Goal: Navigation & Orientation: Find specific page/section

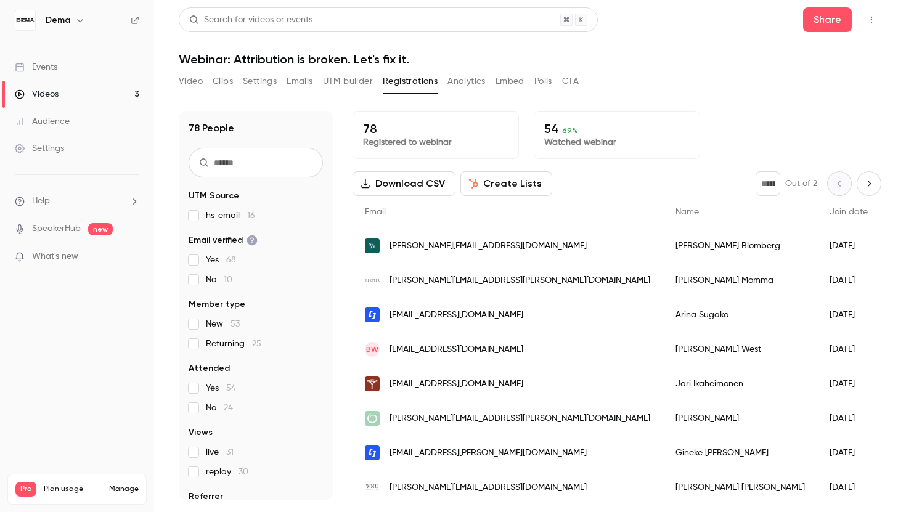
scroll to position [2, 0]
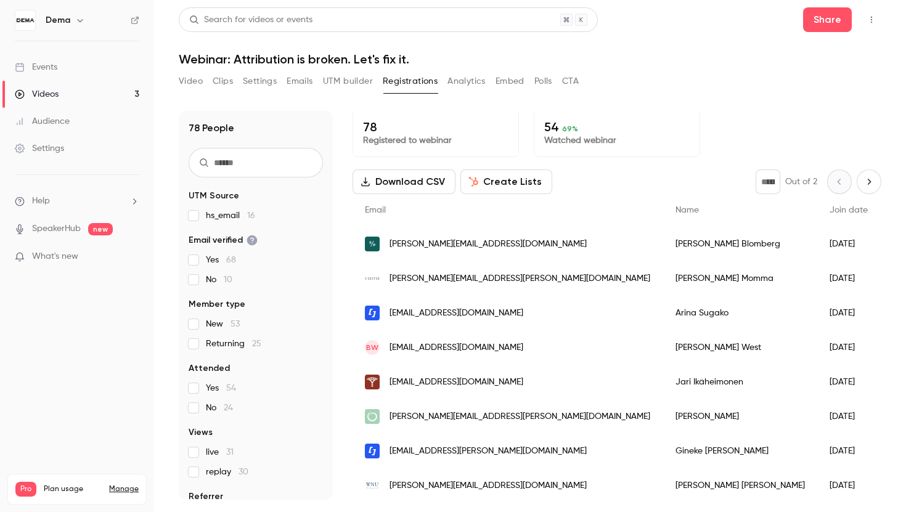
click at [54, 70] on div "Events" at bounding box center [36, 67] width 43 height 12
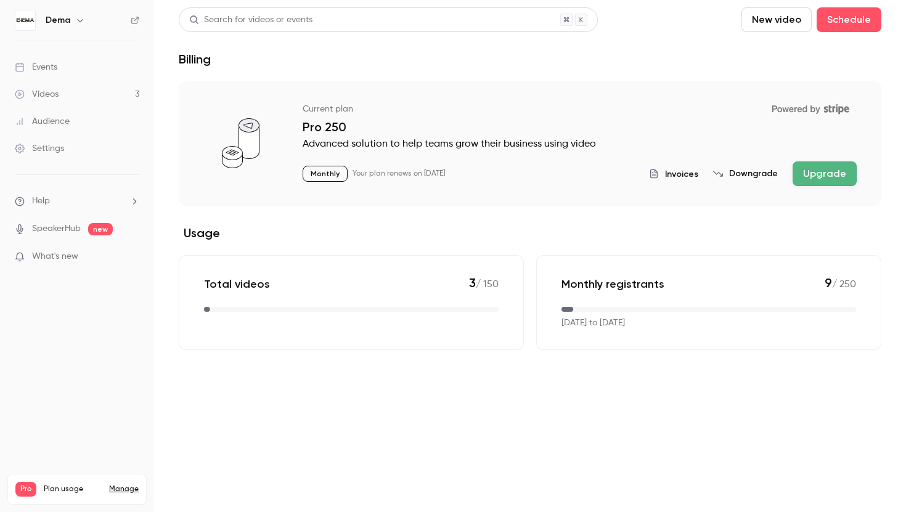
click at [38, 69] on div "Events" at bounding box center [36, 67] width 43 height 12
